Goal: Answer question/provide support

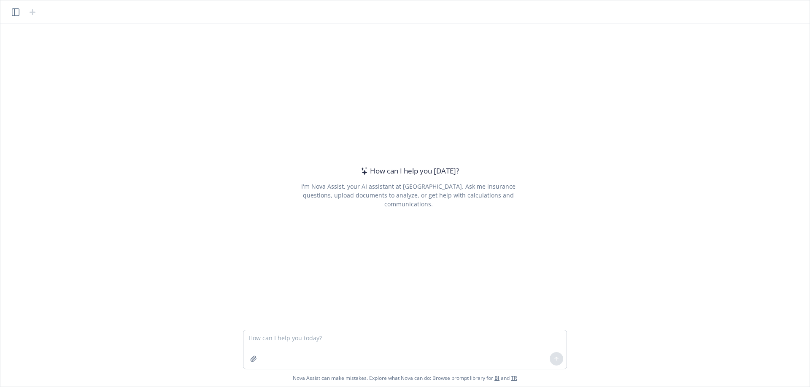
click at [304, 335] on textarea at bounding box center [404, 350] width 323 height 39
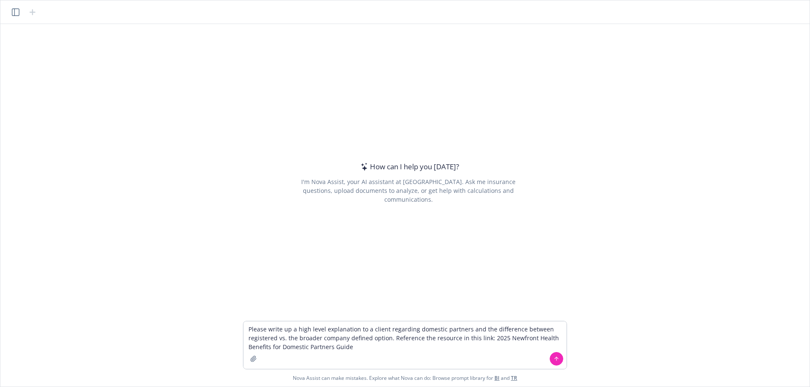
click at [408, 348] on textarea "Please write up a high level explanation to a client regarding domestic partner…" at bounding box center [404, 346] width 323 height 48
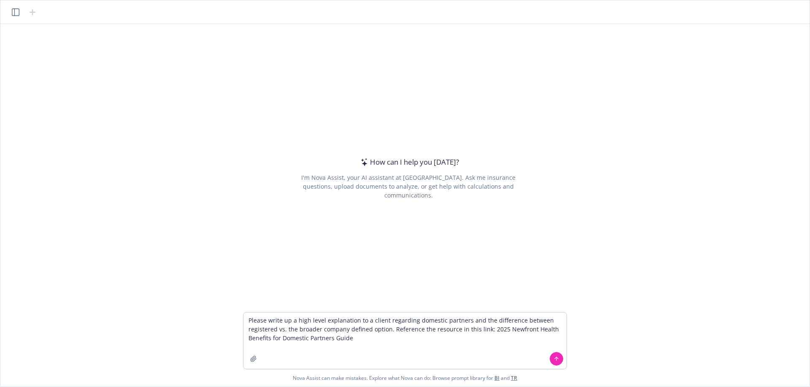
type textarea "Please write up a high level explanation to a client regarding domestic partner…"
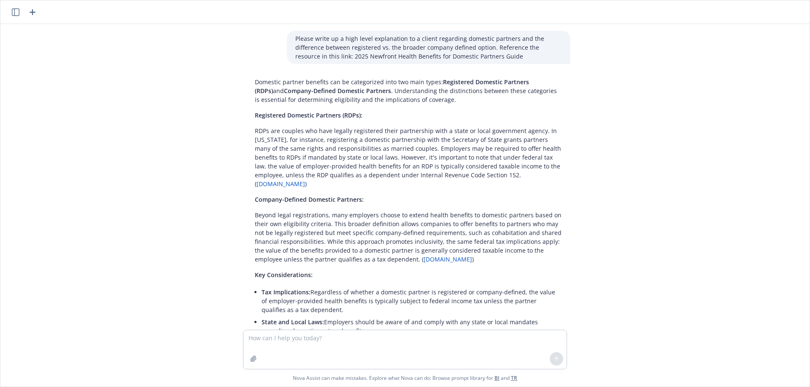
scroll to position [67, 0]
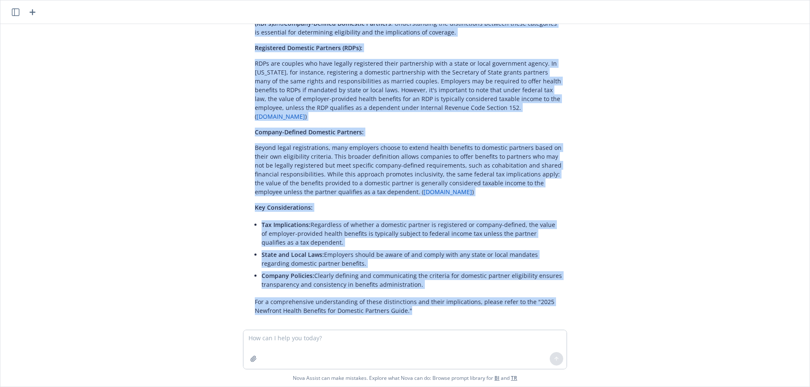
drag, startPoint x: 253, startPoint y: 85, endPoint x: 436, endPoint y: 308, distance: 288.8
click at [436, 308] on div "Domestic partner benefits can be categorized into two main types: Registered Do…" at bounding box center [408, 163] width 324 height 312
copy div "Domestic partner benefits can be categorized into two main types: Registered Do…"
click at [595, 199] on div "Please write up a high level explanation to a client regarding domestic partner…" at bounding box center [405, 177] width 802 height 306
